Goal: Information Seeking & Learning: Learn about a topic

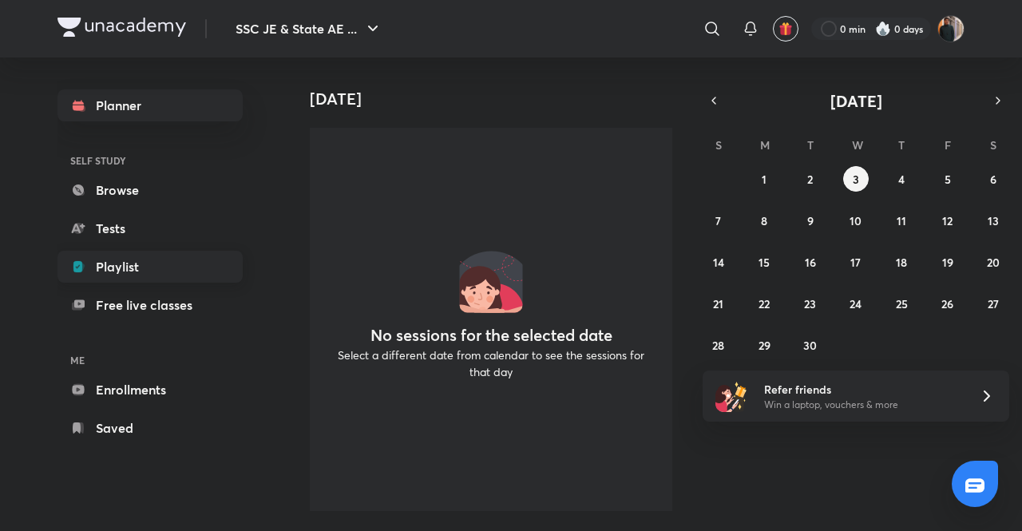
click at [125, 267] on link "Playlist" at bounding box center [149, 267] width 185 height 32
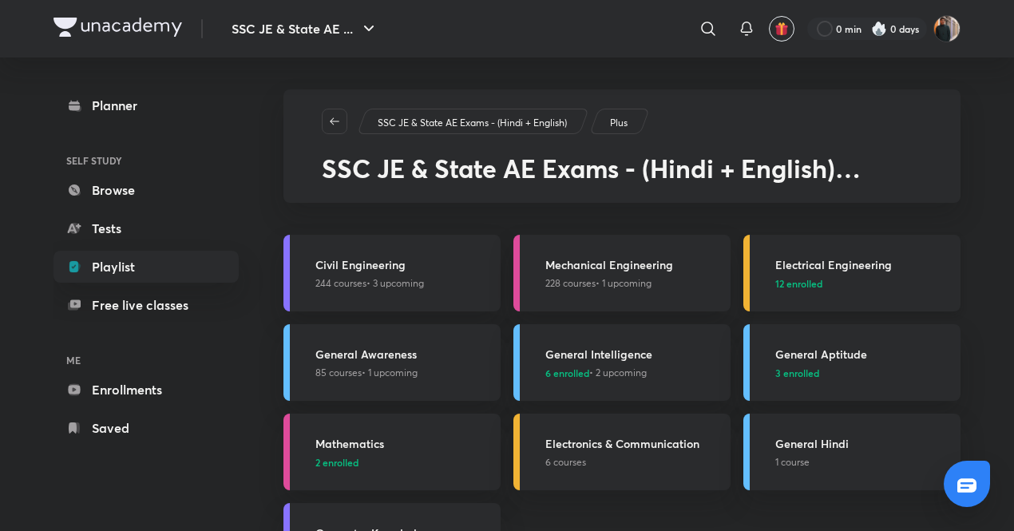
click at [788, 245] on link "Electrical Engineering 12 enrolled" at bounding box center [851, 273] width 217 height 77
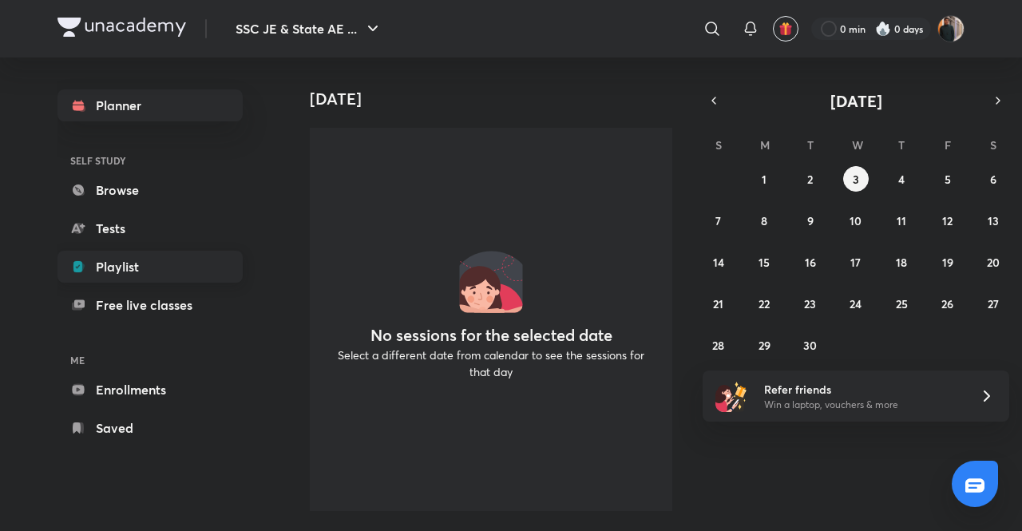
click at [113, 267] on link "Playlist" at bounding box center [149, 267] width 185 height 32
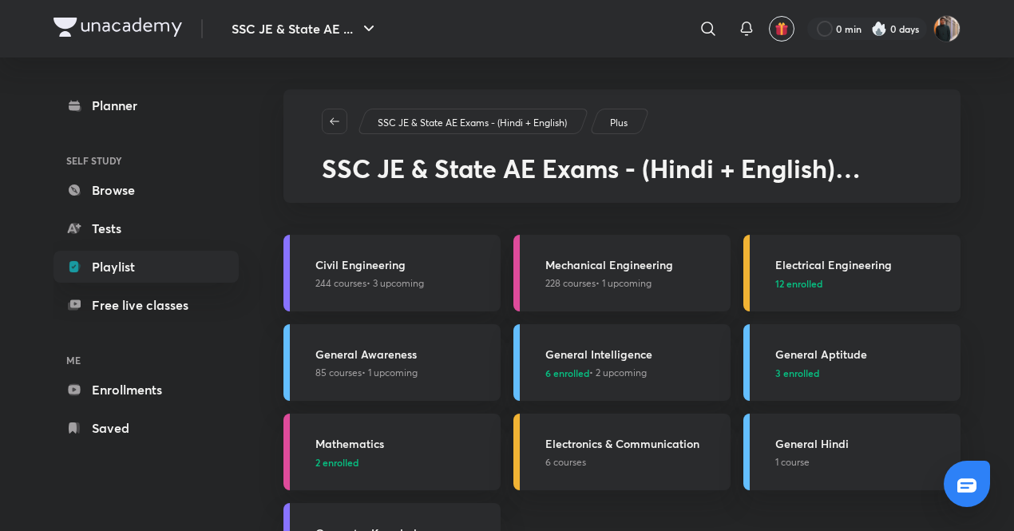
click at [864, 288] on p "12 enrolled" at bounding box center [863, 283] width 176 height 14
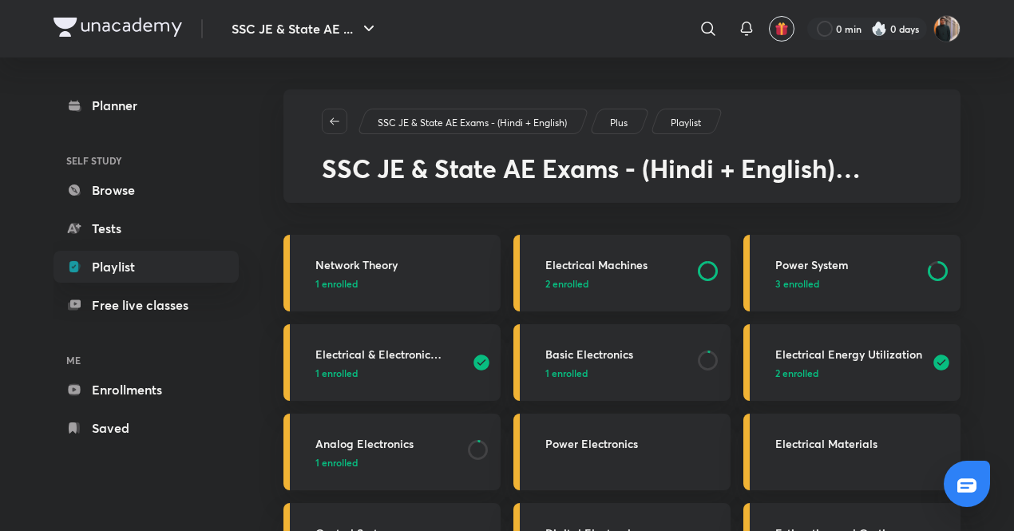
click at [835, 276] on p "3 enrolled" at bounding box center [846, 283] width 143 height 14
